Goal: Check status: Check status

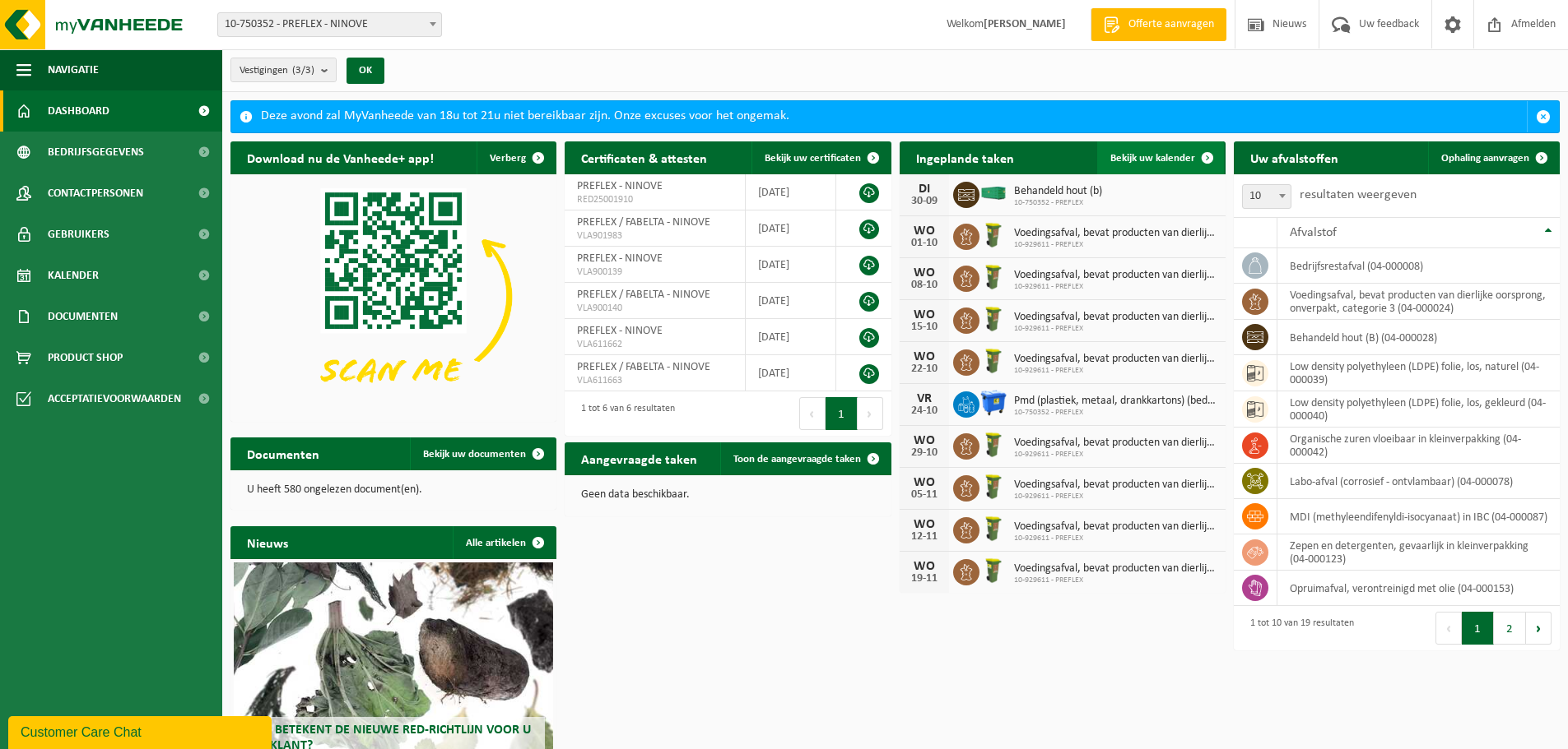
click at [1162, 168] on link "Bekijk uw kalender" at bounding box center [1160, 158] width 126 height 33
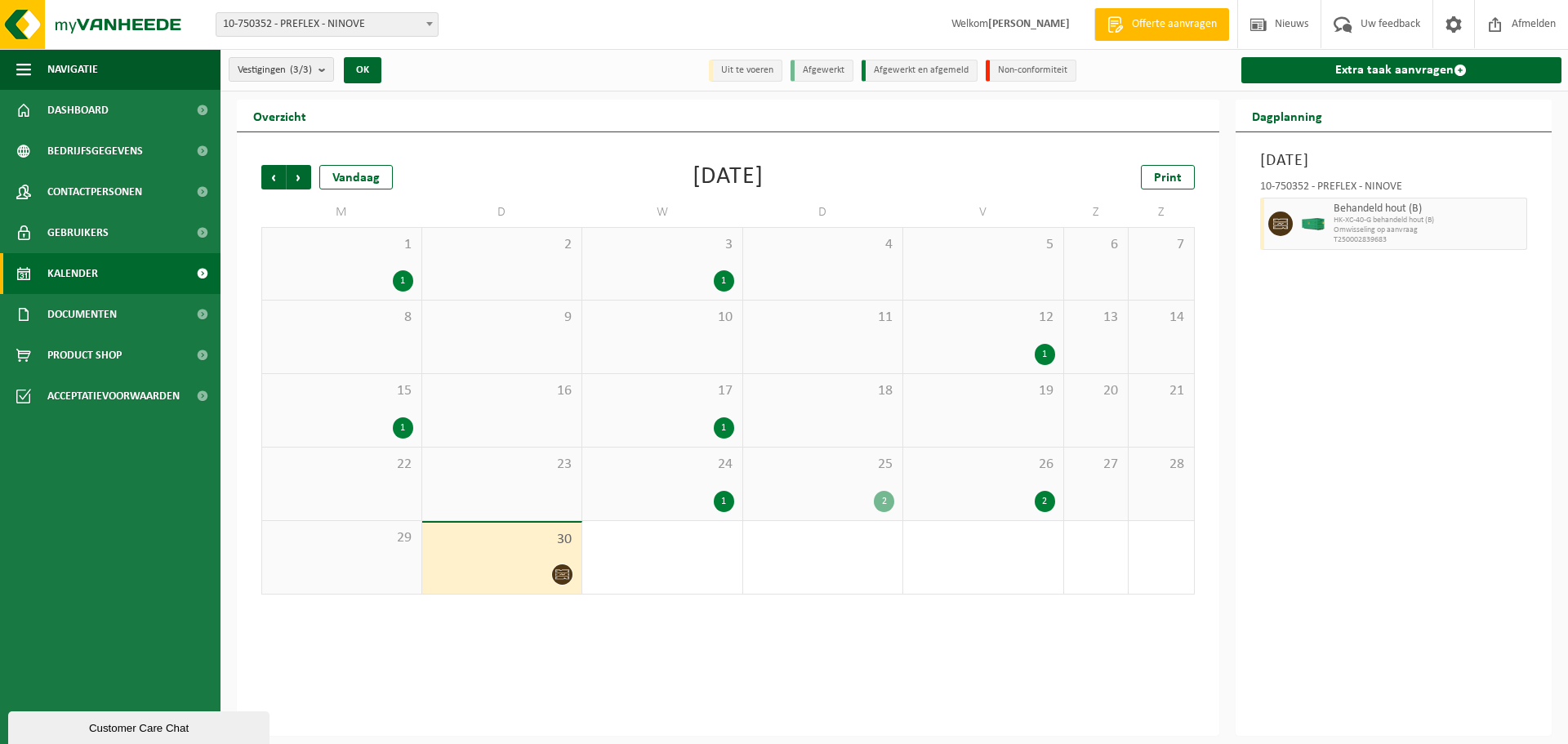
click at [506, 565] on div at bounding box center [502, 574] width 144 height 22
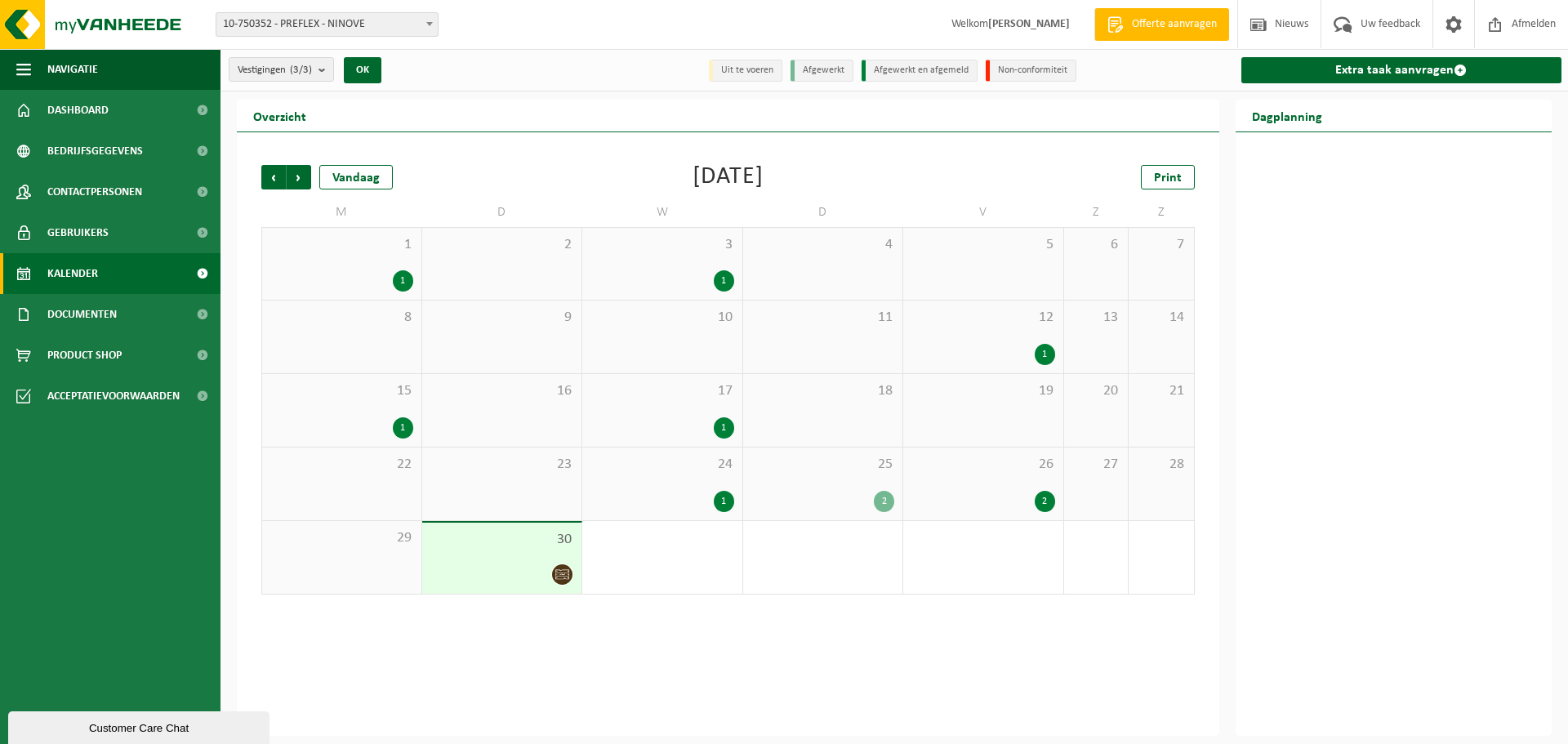
click at [598, 545] on span "1" at bounding box center [662, 538] width 144 height 18
click at [519, 559] on div "30" at bounding box center [502, 558] width 160 height 71
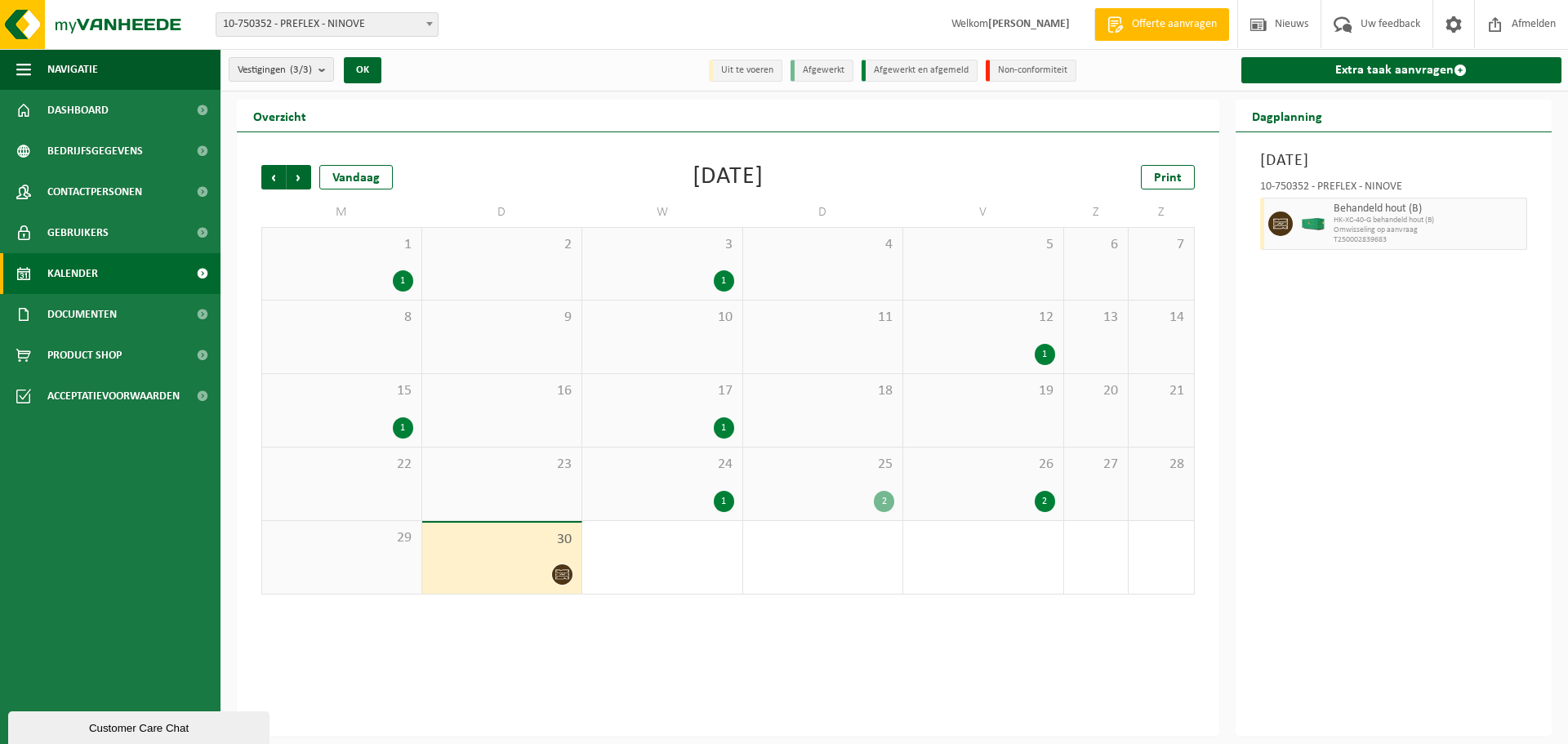
click at [532, 505] on div "23" at bounding box center [502, 484] width 160 height 73
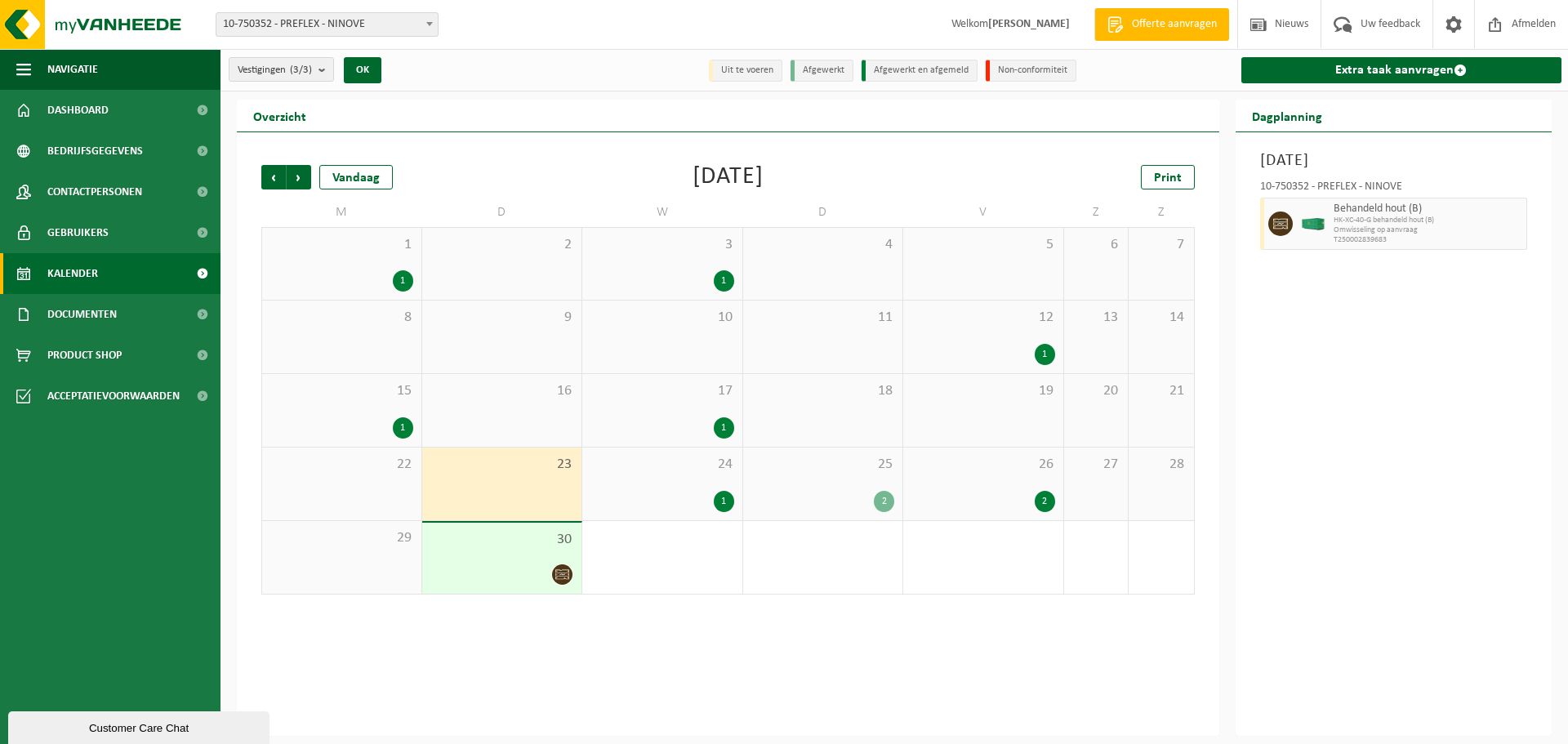
click at [519, 561] on div "30" at bounding box center [502, 558] width 160 height 71
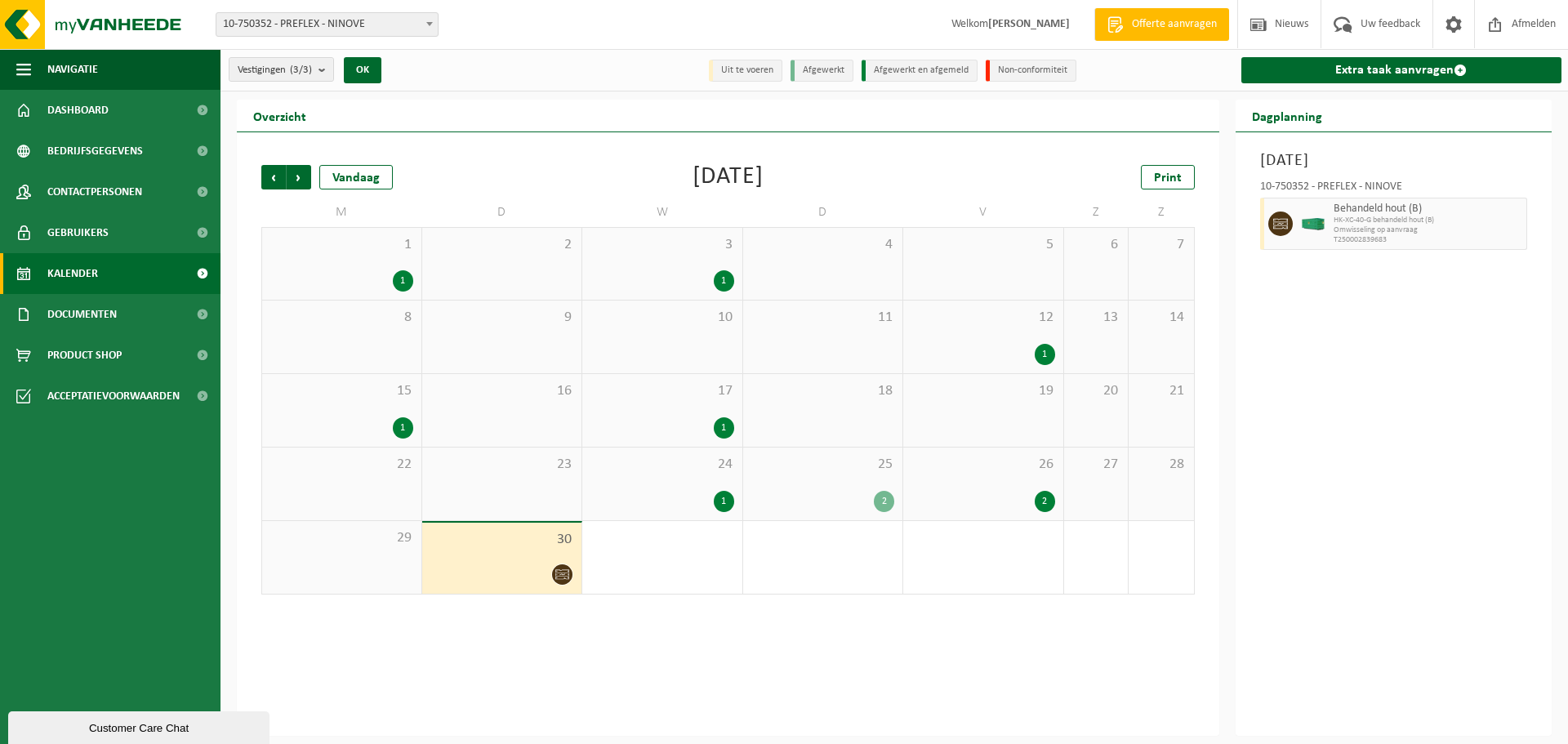
click at [1334, 206] on span "Behandeld hout (B)" at bounding box center [1429, 209] width 190 height 13
click at [1319, 232] on div at bounding box center [1313, 224] width 32 height 52
click at [1270, 223] on span at bounding box center [1280, 223] width 24 height 24
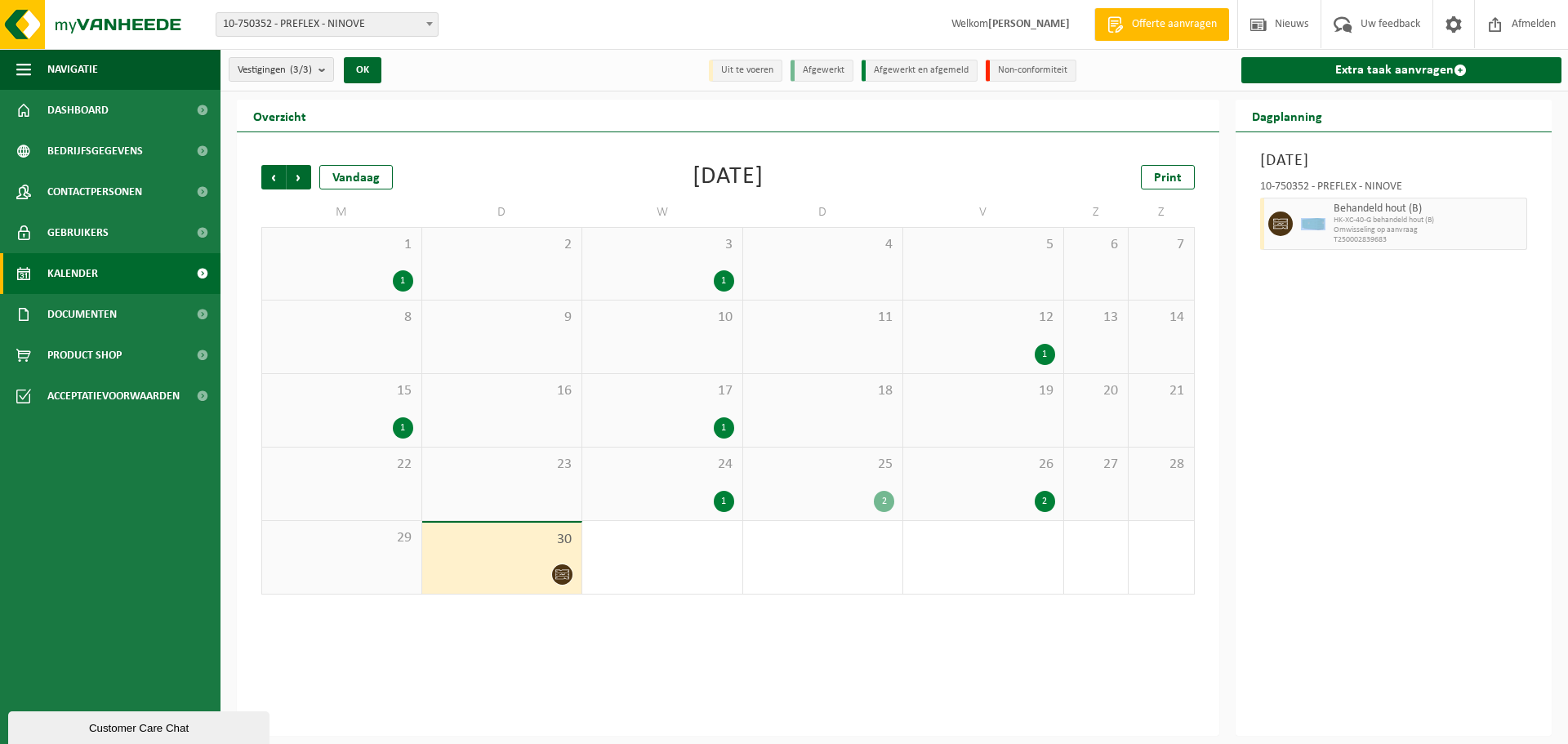
click at [1270, 223] on span at bounding box center [1280, 223] width 24 height 24
click at [1355, 188] on div "10-750352 - PREFLEX - NINOVE" at bounding box center [1394, 190] width 268 height 16
click at [1514, 23] on span "Afmelden" at bounding box center [1534, 23] width 52 height 48
